Goal: Find specific page/section: Find specific page/section

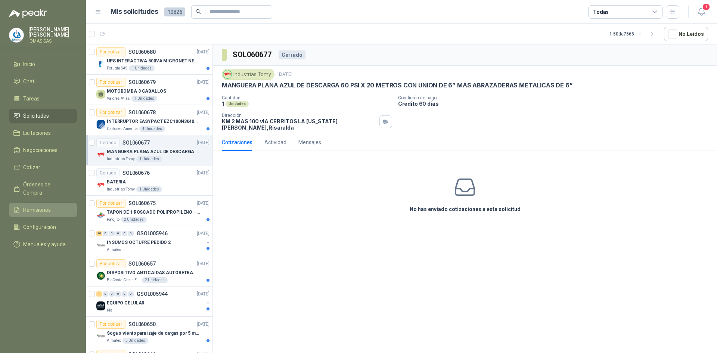
click at [57, 206] on li "Remisiones" at bounding box center [42, 210] width 59 height 8
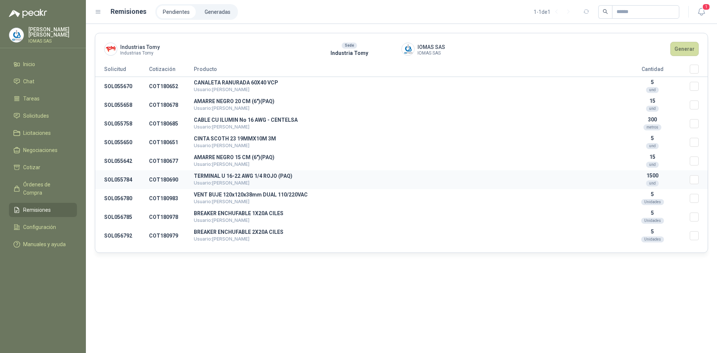
drag, startPoint x: 263, startPoint y: 176, endPoint x: 197, endPoint y: 178, distance: 65.7
click at [262, 176] on p "TERMINAL U 16-22 AWG 1/4 ROJO (PAQ)" at bounding box center [404, 175] width 421 height 5
click at [193, 175] on td "COT180690" at bounding box center [171, 179] width 45 height 19
click at [654, 173] on p "1500" at bounding box center [652, 175] width 75 height 6
click at [182, 11] on li "Pendientes" at bounding box center [176, 12] width 39 height 13
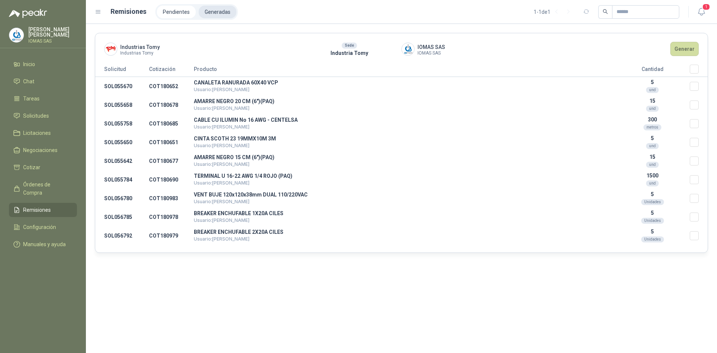
click at [203, 10] on li "Generadas" at bounding box center [218, 12] width 38 height 13
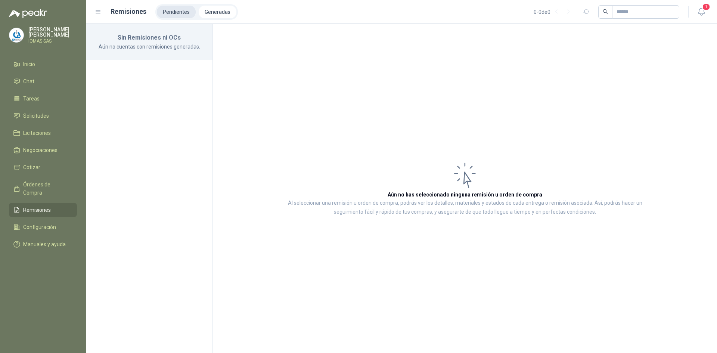
click at [184, 12] on li "Pendientes" at bounding box center [176, 12] width 39 height 13
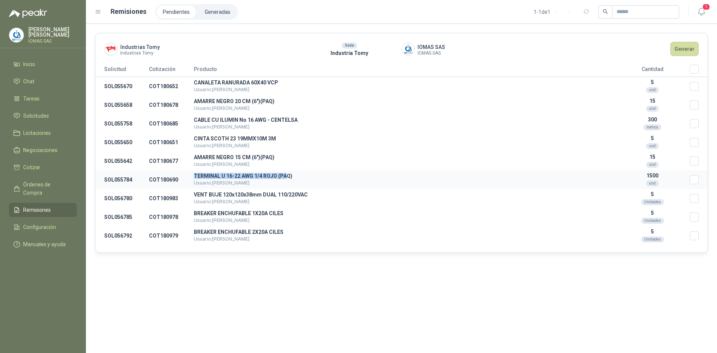
drag, startPoint x: 193, startPoint y: 174, endPoint x: 287, endPoint y: 174, distance: 93.7
click at [287, 174] on tr "SOL055784 COT180690 TERMINAL U 16-22 AWG 1/4 ROJO (PAQ) Usuario: Isabel Ríos 15…" at bounding box center [401, 179] width 612 height 19
click at [287, 174] on p "TERMINAL U 16-22 AWG 1/4 ROJO (PAQ)" at bounding box center [404, 175] width 421 height 5
drag, startPoint x: 292, startPoint y: 176, endPoint x: 267, endPoint y: 175, distance: 24.6
click at [267, 175] on p "TERMINAL U 16-22 AWG 1/4 ROJO (PAQ)" at bounding box center [404, 175] width 421 height 5
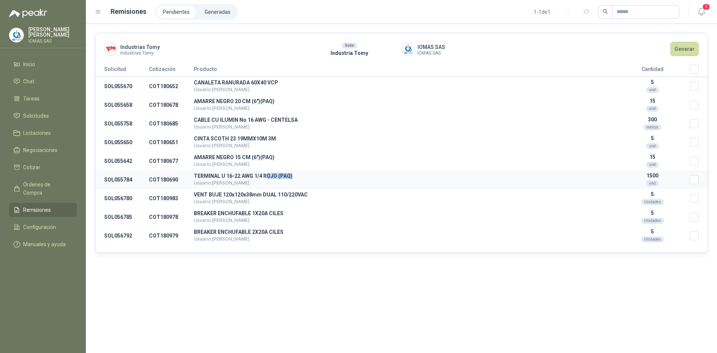
click at [267, 175] on p "TERMINAL U 16-22 AWG 1/4 ROJO (PAQ)" at bounding box center [404, 175] width 421 height 5
click at [703, 10] on span "1" at bounding box center [706, 6] width 8 height 7
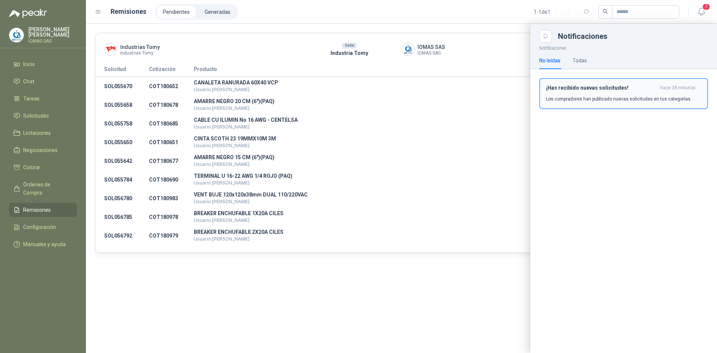
click at [583, 88] on h3 "¡Has recibido nuevas solicitudes!" at bounding box center [601, 88] width 111 height 6
